Goal: Information Seeking & Learning: Learn about a topic

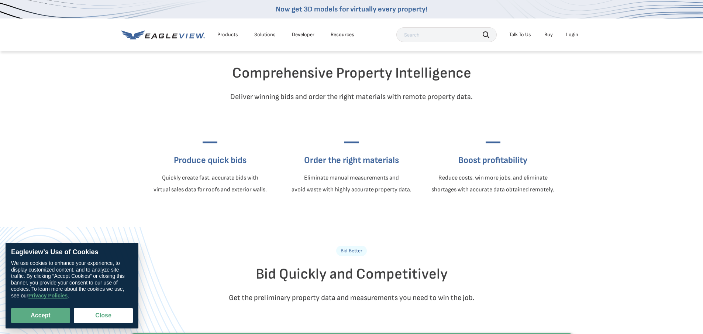
scroll to position [221, 0]
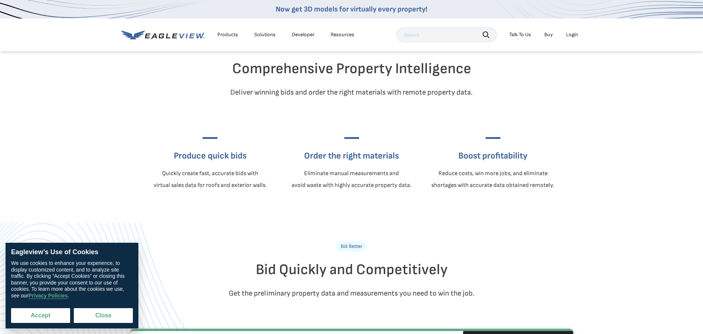
click at [43, 315] on button "Accept" at bounding box center [40, 315] width 59 height 15
checkbox input "true"
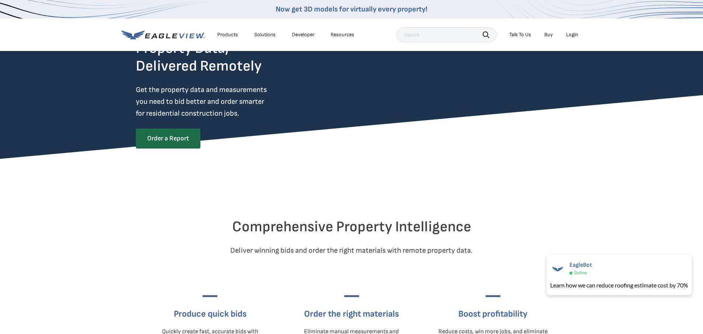
scroll to position [0, 0]
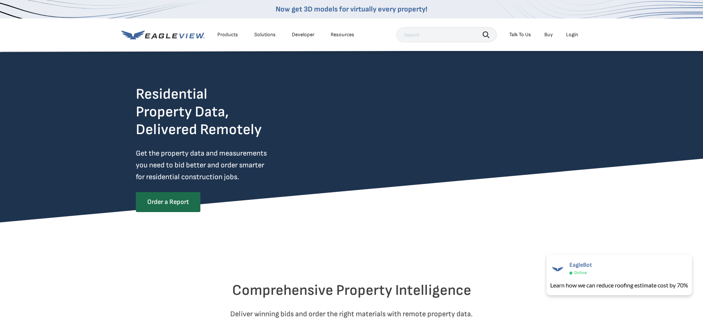
click at [220, 33] on div "Products" at bounding box center [227, 34] width 21 height 7
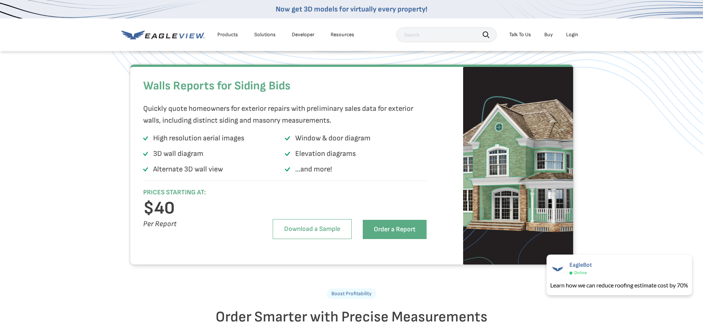
scroll to position [701, 0]
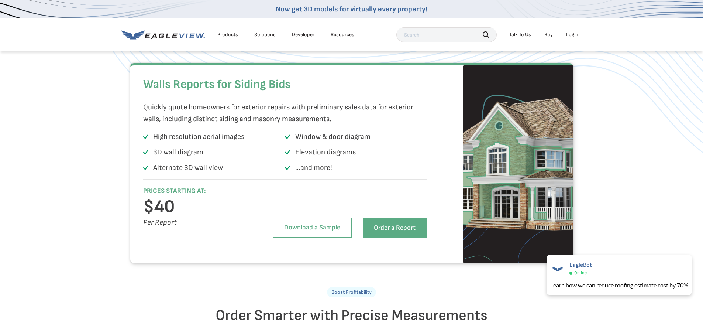
click at [301, 158] on p "Elevation diagrams" at bounding box center [325, 152] width 61 height 12
click at [206, 96] on h2 "Walls Reports for Siding Bids" at bounding box center [285, 84] width 284 height 22
click at [169, 213] on h3 "$40" at bounding box center [196, 207] width 106 height 12
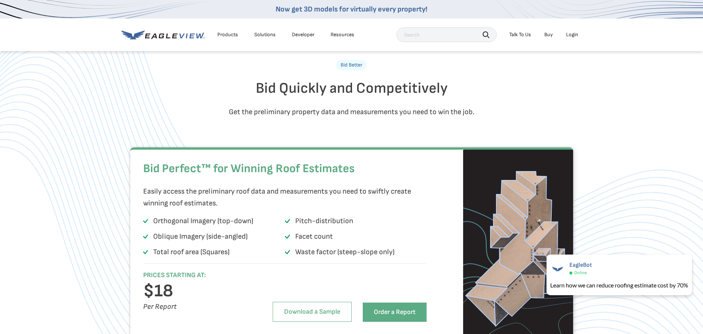
scroll to position [258, 0]
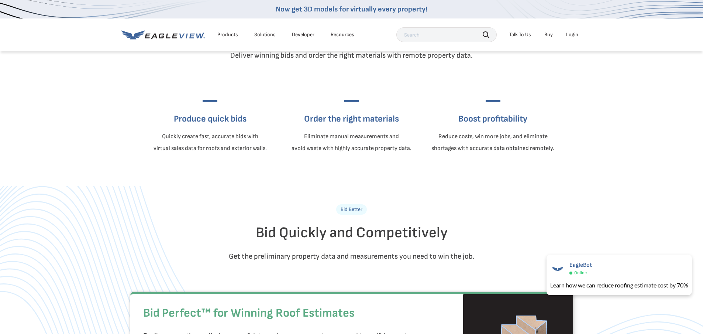
click at [227, 34] on div "Products" at bounding box center [227, 34] width 21 height 7
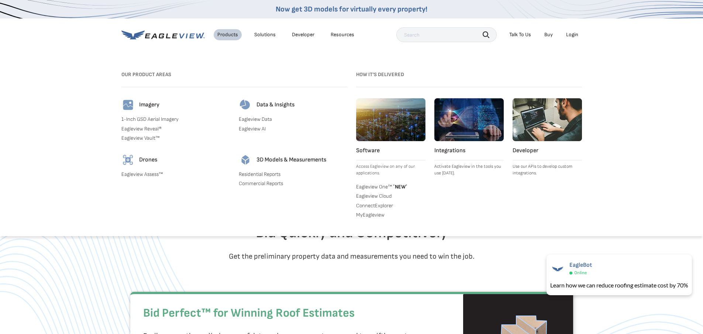
click at [333, 33] on div "Resources" at bounding box center [343, 34] width 24 height 7
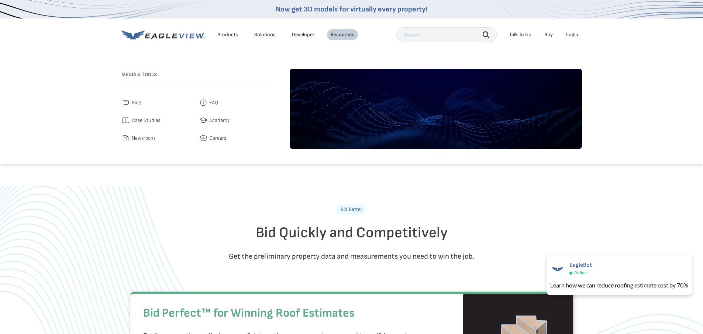
click at [216, 120] on span "Academy" at bounding box center [219, 120] width 21 height 9
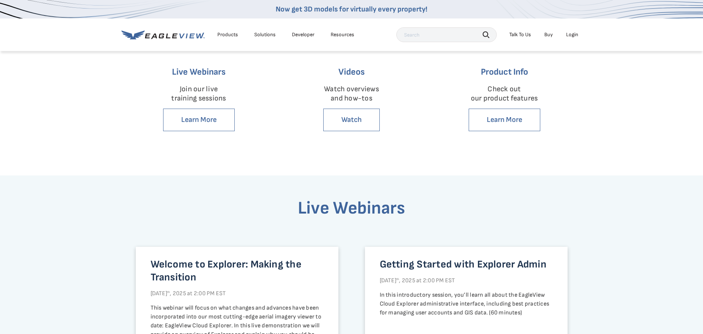
scroll to position [258, 0]
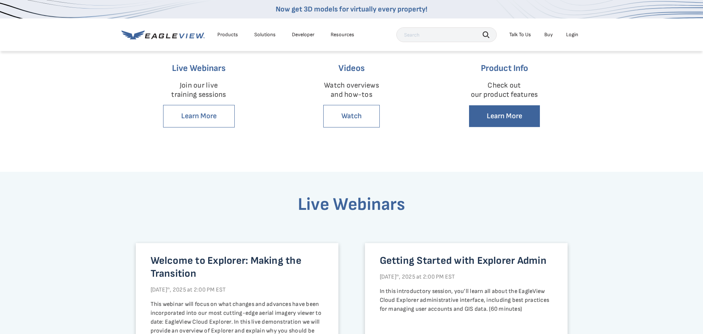
click at [501, 119] on link "Learn More" at bounding box center [505, 116] width 72 height 23
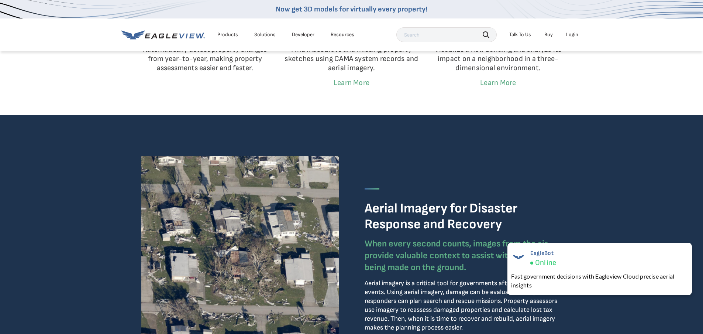
scroll to position [1477, 0]
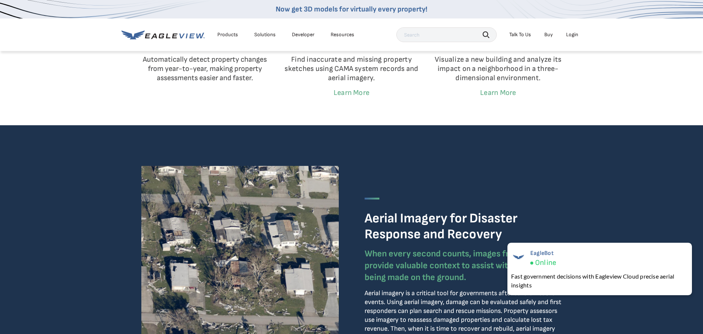
click at [333, 38] on div "Resources" at bounding box center [343, 34] width 24 height 7
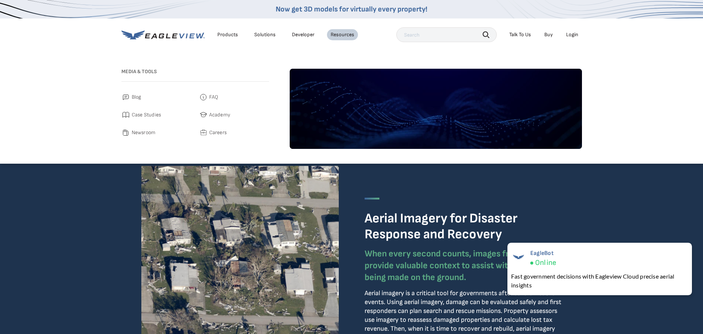
click at [213, 117] on span "Academy" at bounding box center [219, 114] width 21 height 9
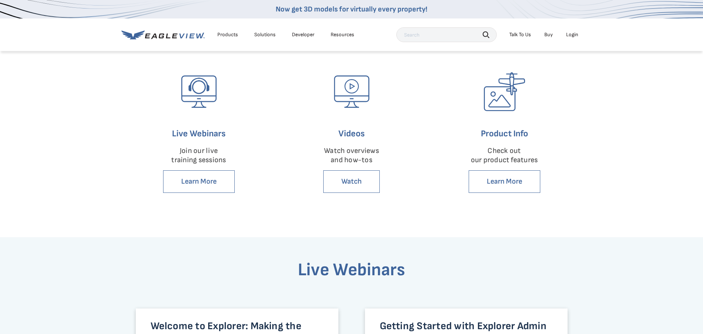
scroll to position [221, 0]
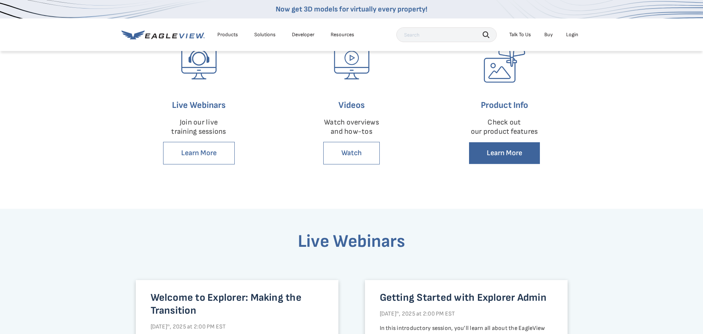
click at [498, 154] on link "Learn More" at bounding box center [505, 153] width 72 height 23
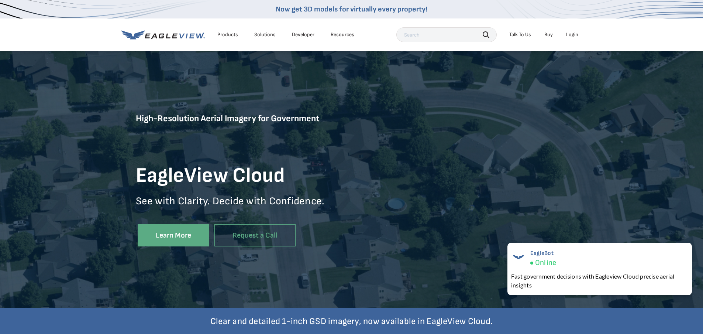
click at [228, 37] on div "Products" at bounding box center [227, 34] width 21 height 7
